Goal: Information Seeking & Learning: Learn about a topic

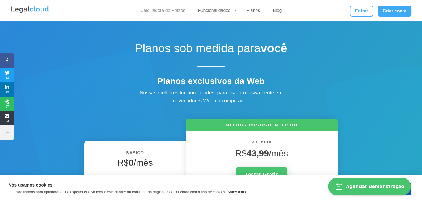
click at [177, 10] on link "Calculadora de Prazos" at bounding box center [163, 12] width 52 height 8
click at [273, 12] on link "Blog" at bounding box center [277, 12] width 16 height 8
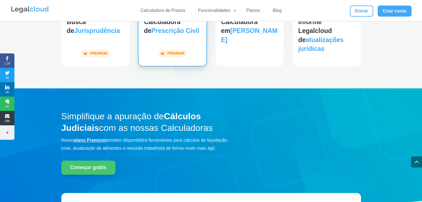
scroll to position [665, 0]
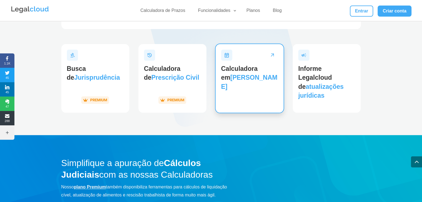
click at [249, 77] on span "Dias Corridos" at bounding box center [249, 82] width 56 height 16
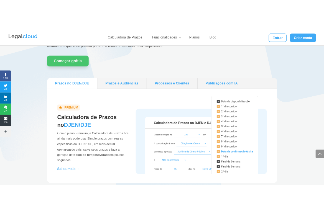
scroll to position [499, 0]
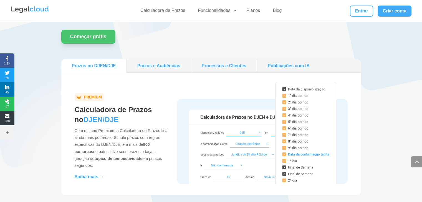
click at [163, 64] on link "Prazos e Audiências" at bounding box center [159, 66] width 60 height 10
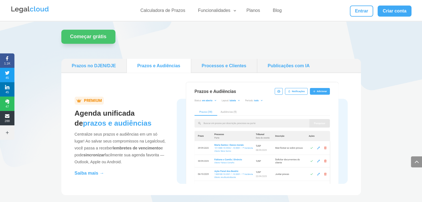
click at [225, 63] on link "Processos e Clientes" at bounding box center [223, 66] width 61 height 10
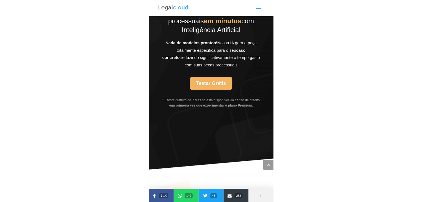
scroll to position [1899, 0]
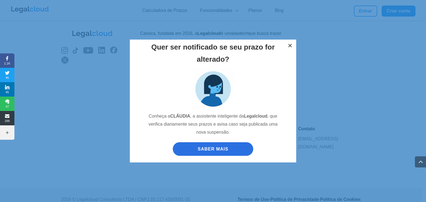
click at [287, 44] on button "×" at bounding box center [290, 46] width 12 height 12
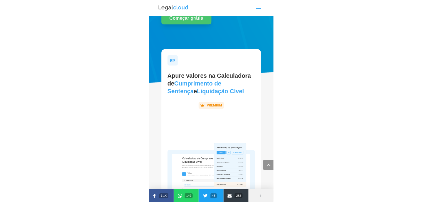
scroll to position [1511, 0]
